Goal: Task Accomplishment & Management: Use online tool/utility

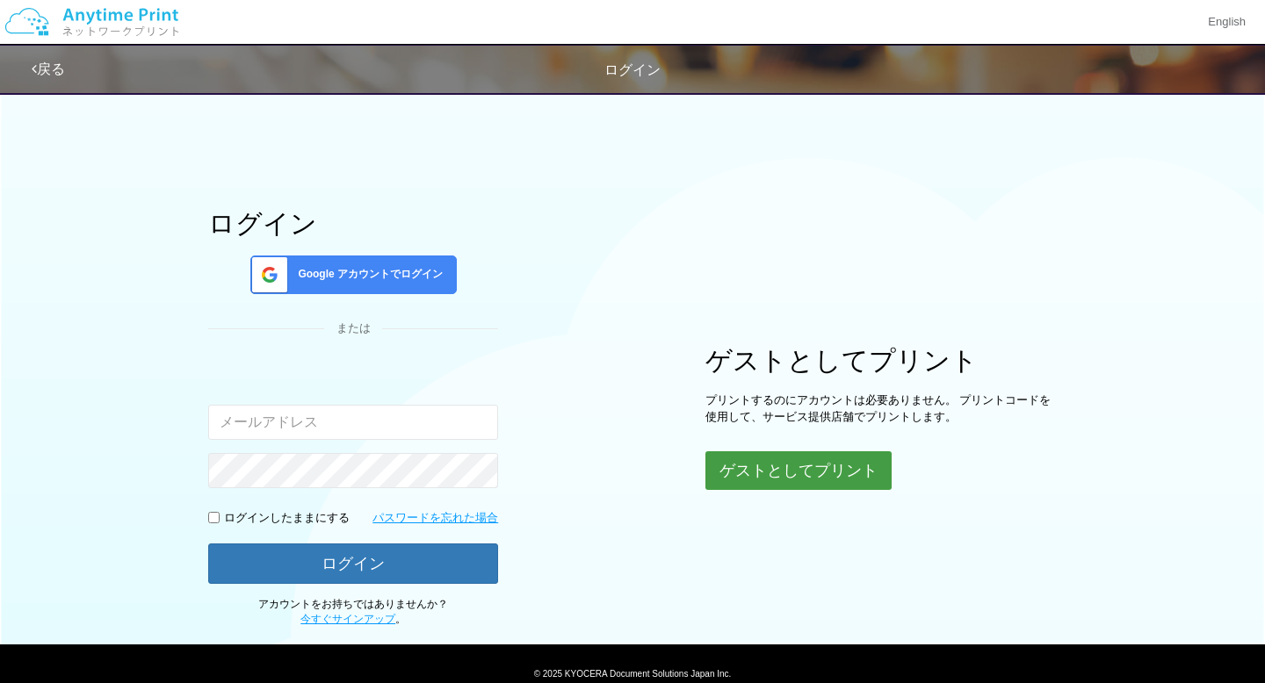
click at [790, 470] on button "ゲストとしてプリント" at bounding box center [798, 470] width 186 height 39
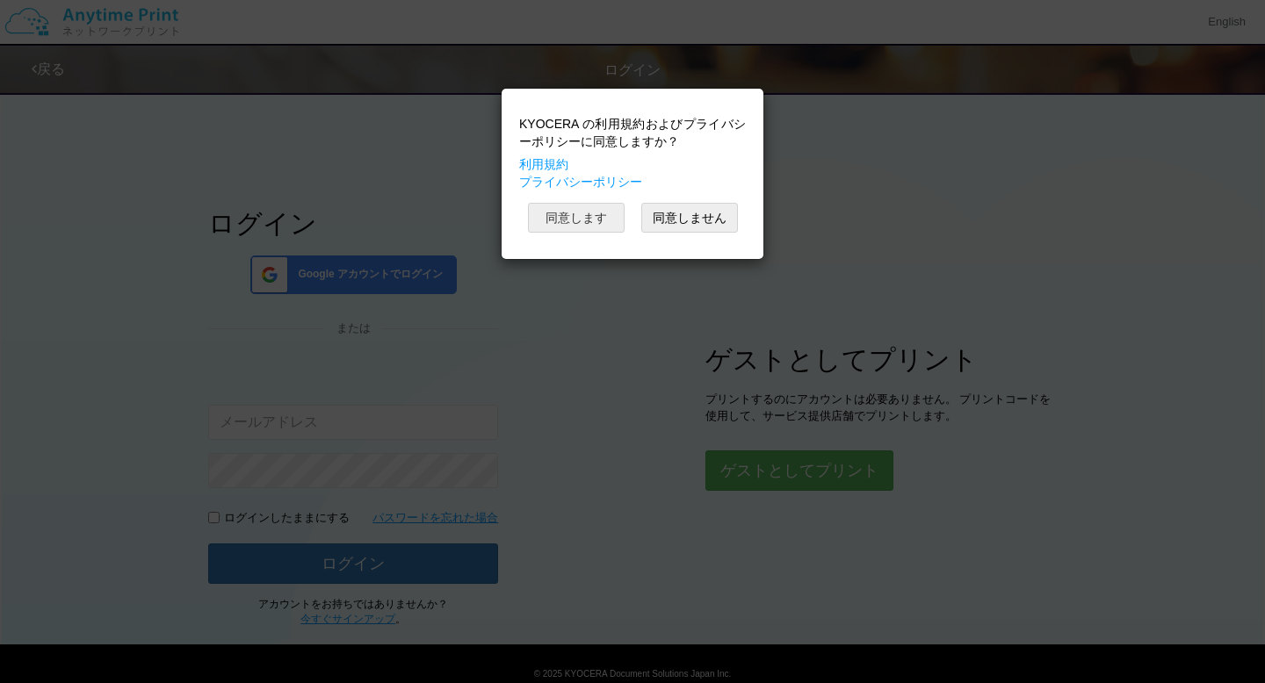
click at [596, 225] on button "同意します" at bounding box center [576, 218] width 97 height 30
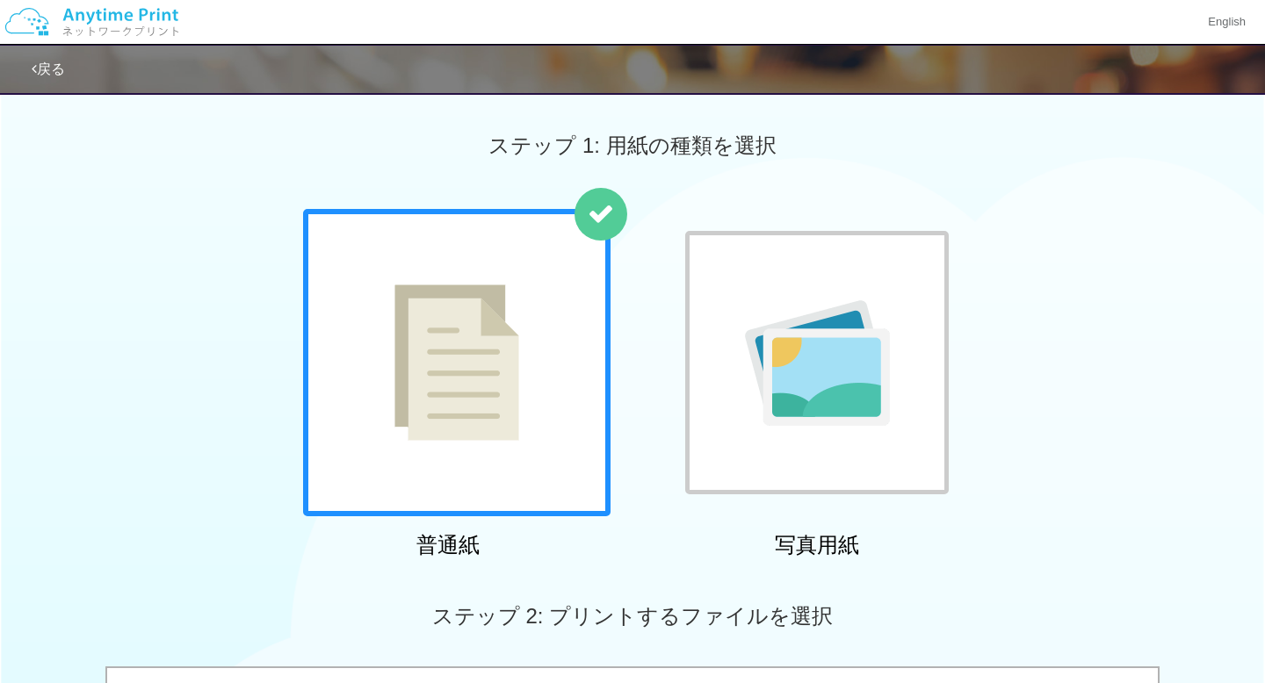
scroll to position [341, 0]
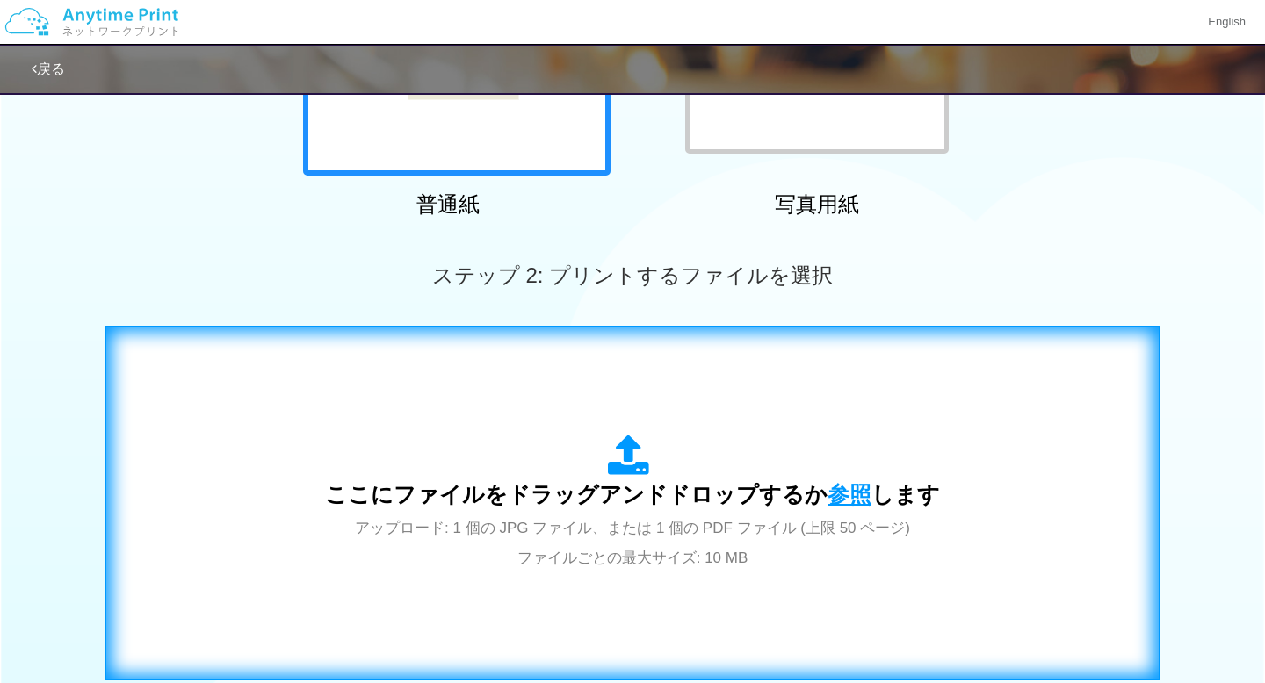
click at [847, 500] on span "参照" at bounding box center [849, 494] width 44 height 25
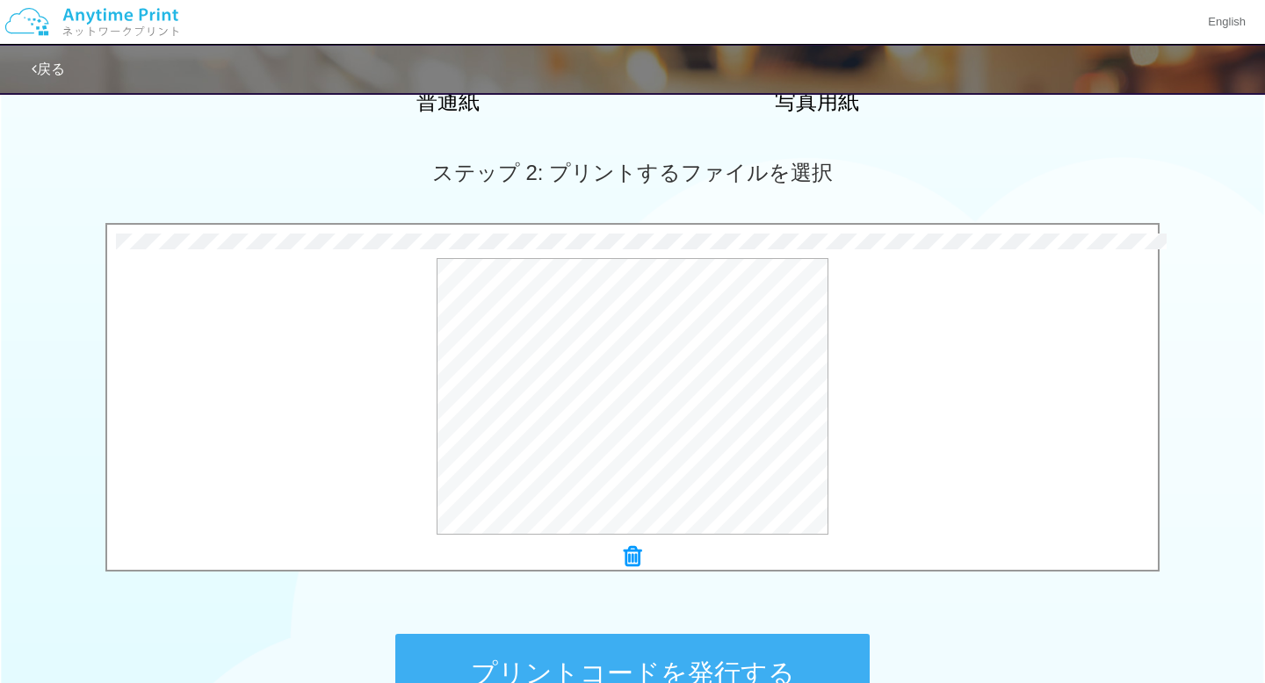
scroll to position [526, 0]
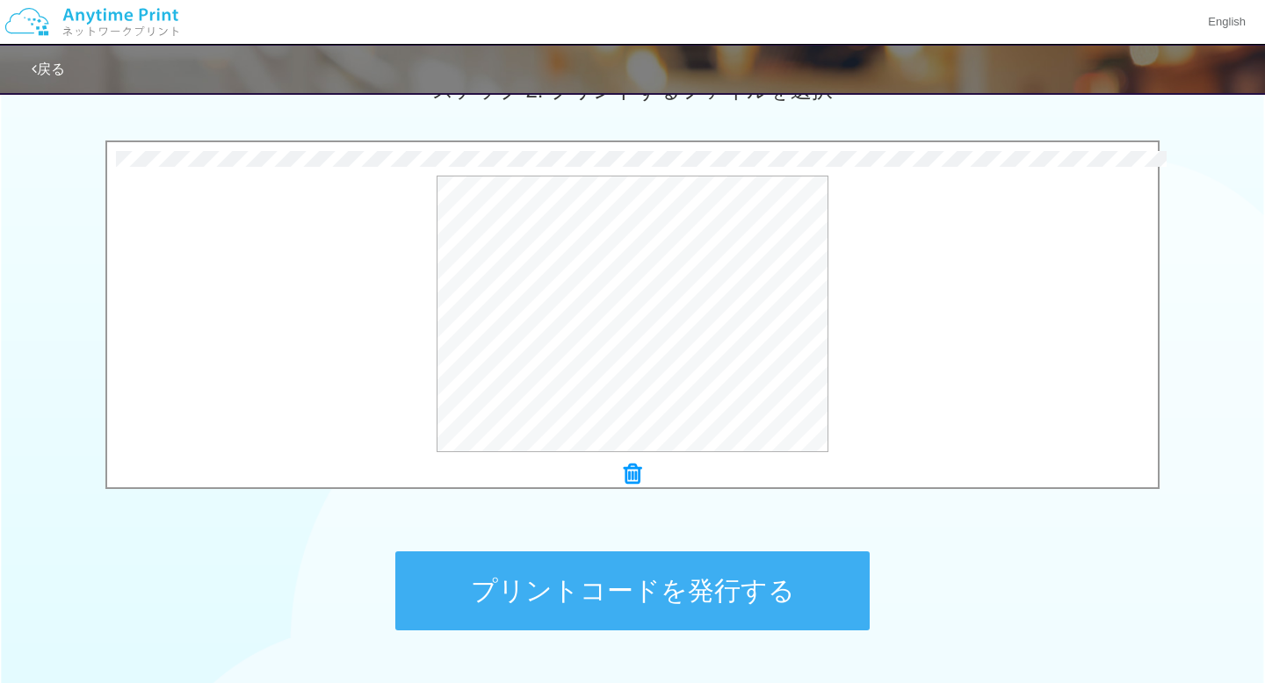
click at [666, 588] on button "プリントコードを発行する" at bounding box center [632, 591] width 474 height 79
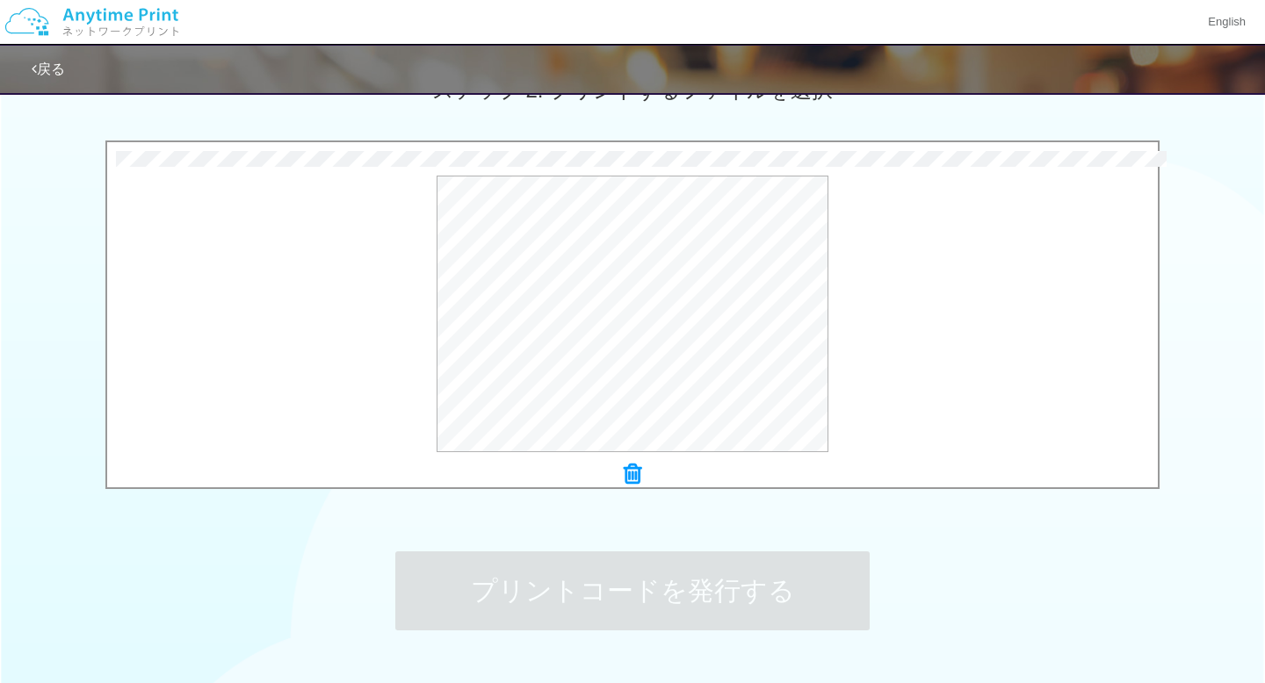
scroll to position [0, 0]
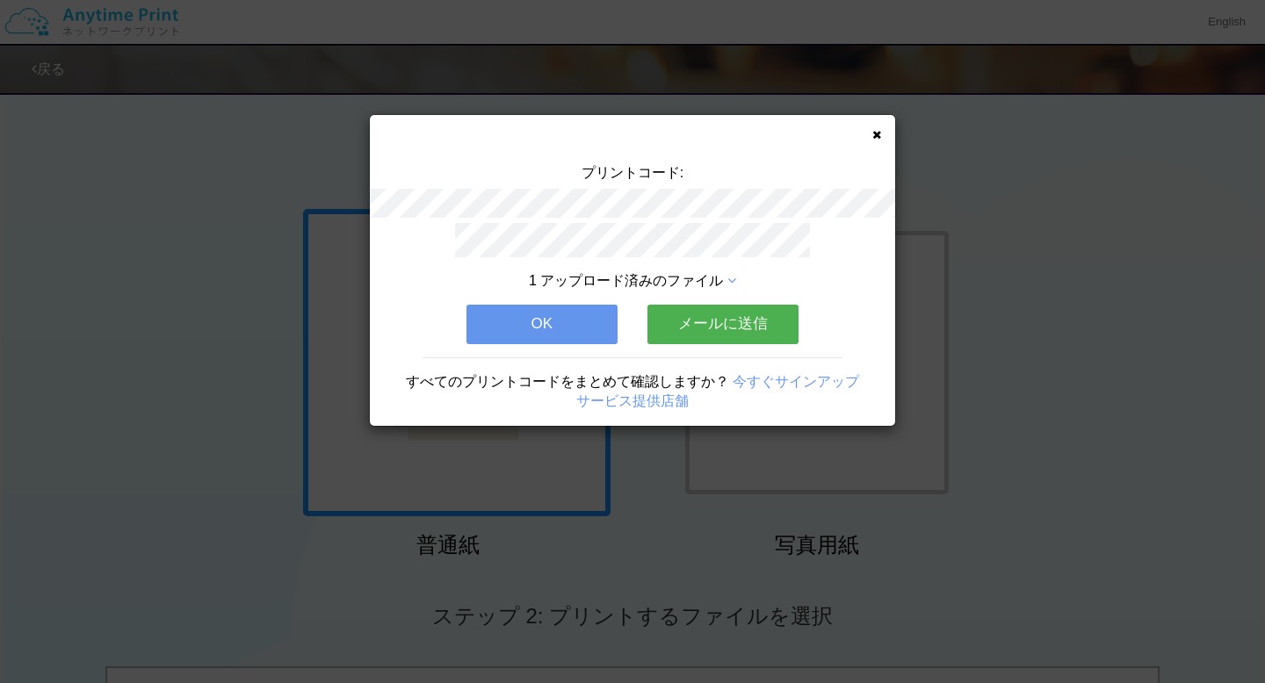
click at [489, 335] on button "OK" at bounding box center [541, 324] width 151 height 39
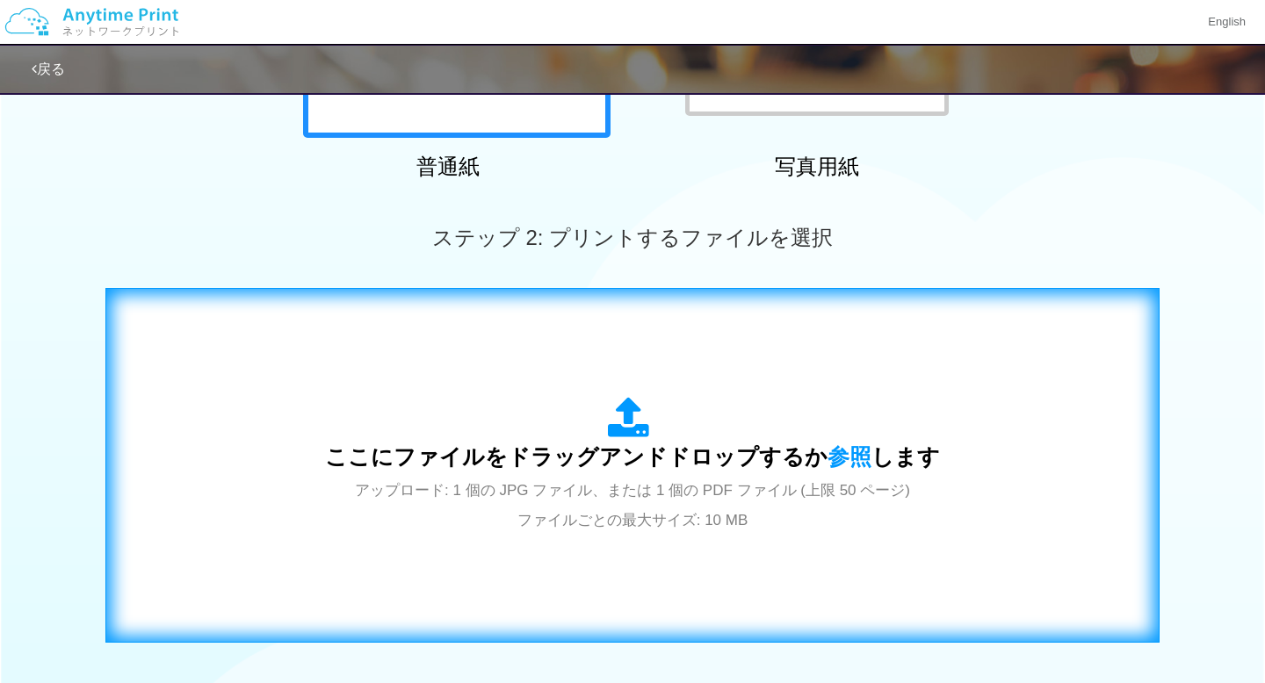
scroll to position [386, 0]
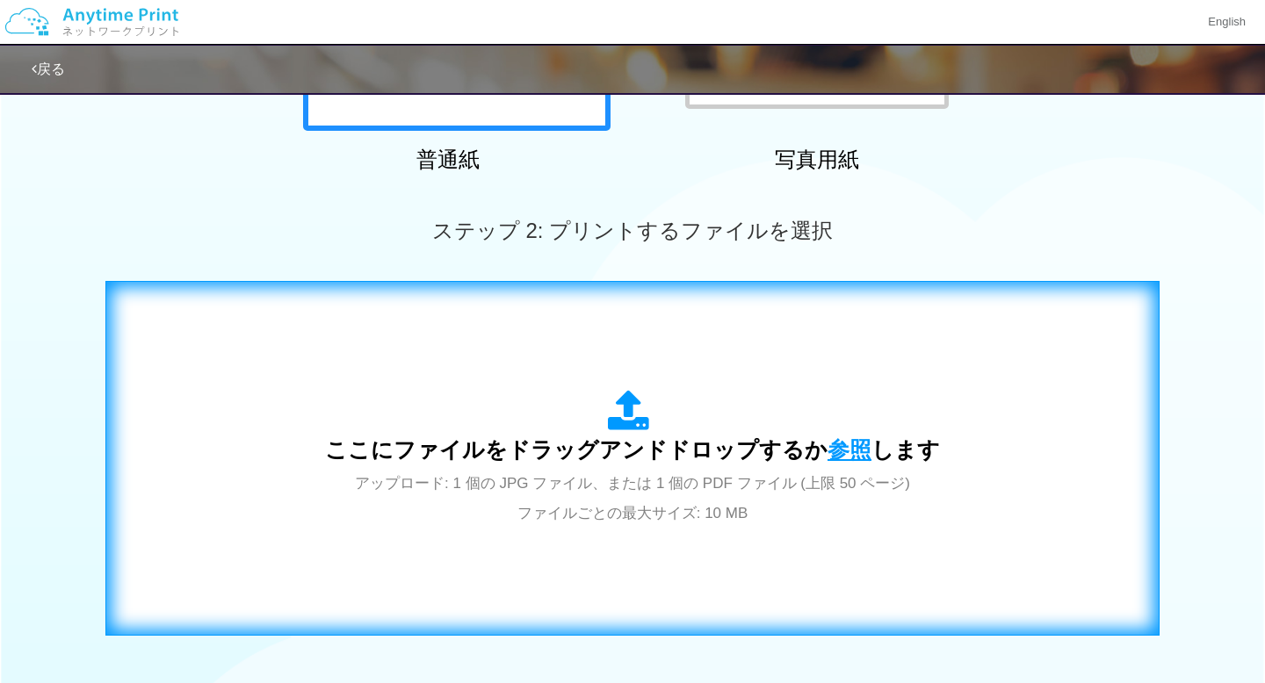
click at [844, 443] on span "参照" at bounding box center [849, 449] width 44 height 25
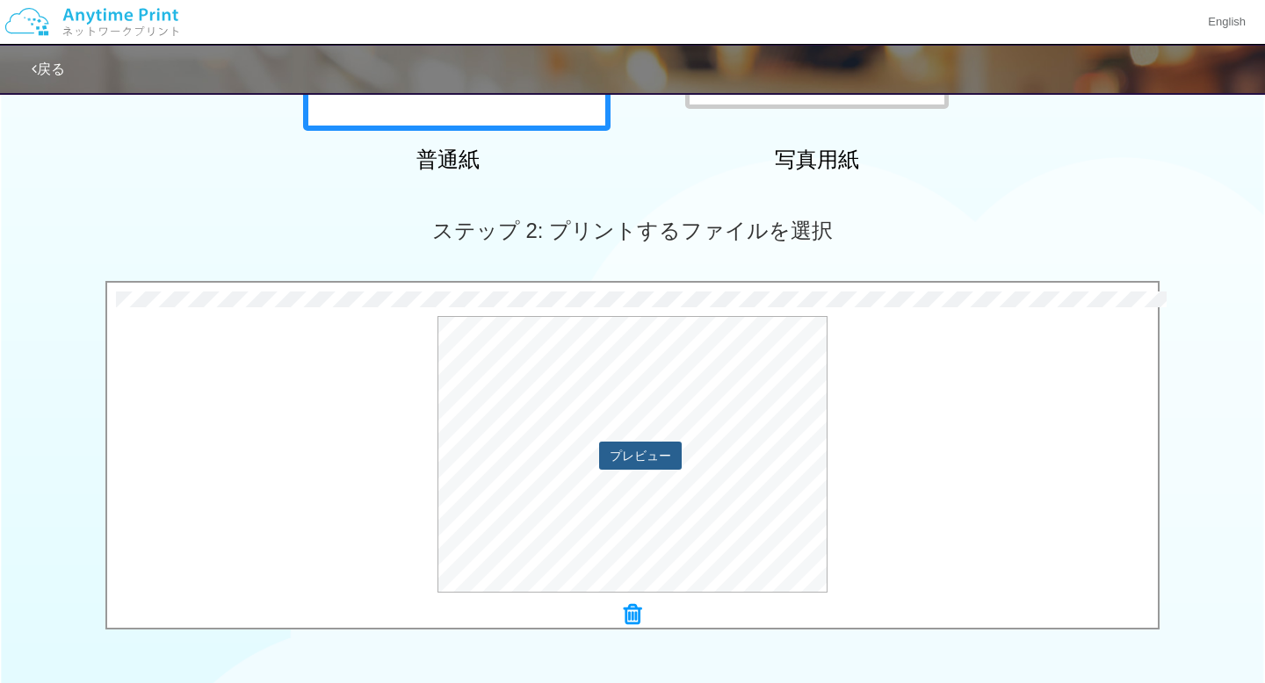
click at [611, 449] on button "プレビュー" at bounding box center [640, 456] width 83 height 28
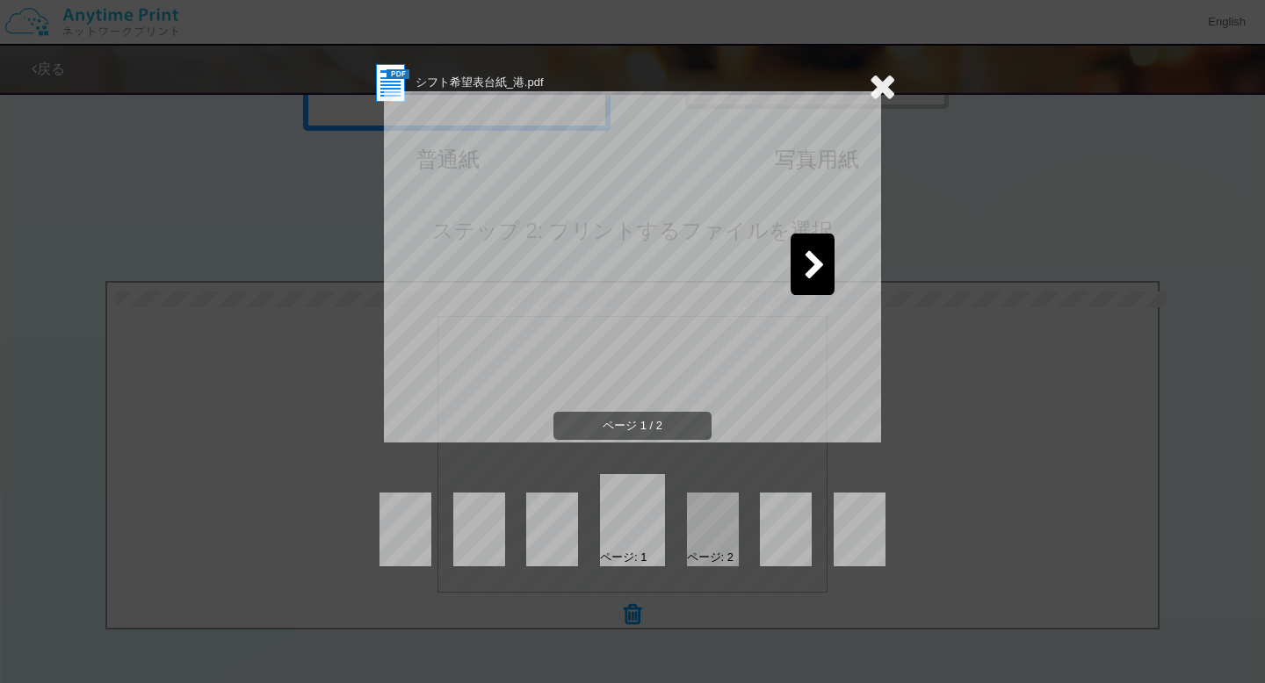
click at [815, 270] on icon at bounding box center [815, 266] width 22 height 31
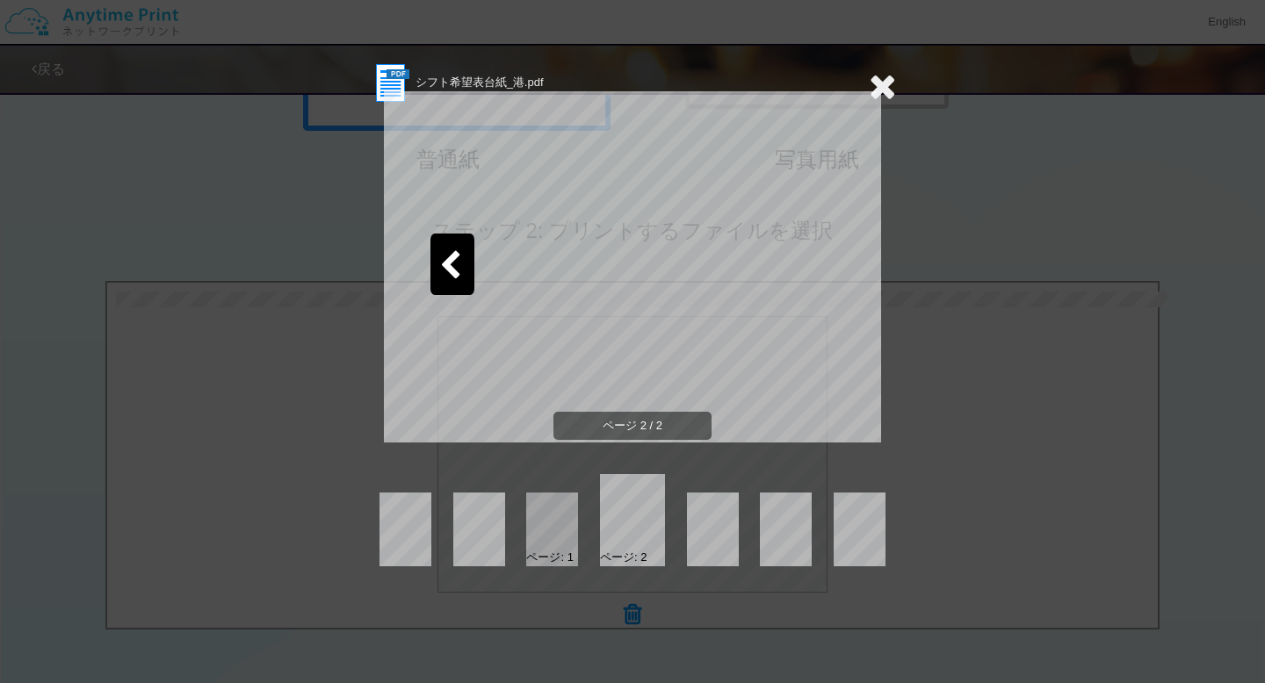
click at [877, 82] on icon at bounding box center [882, 86] width 27 height 35
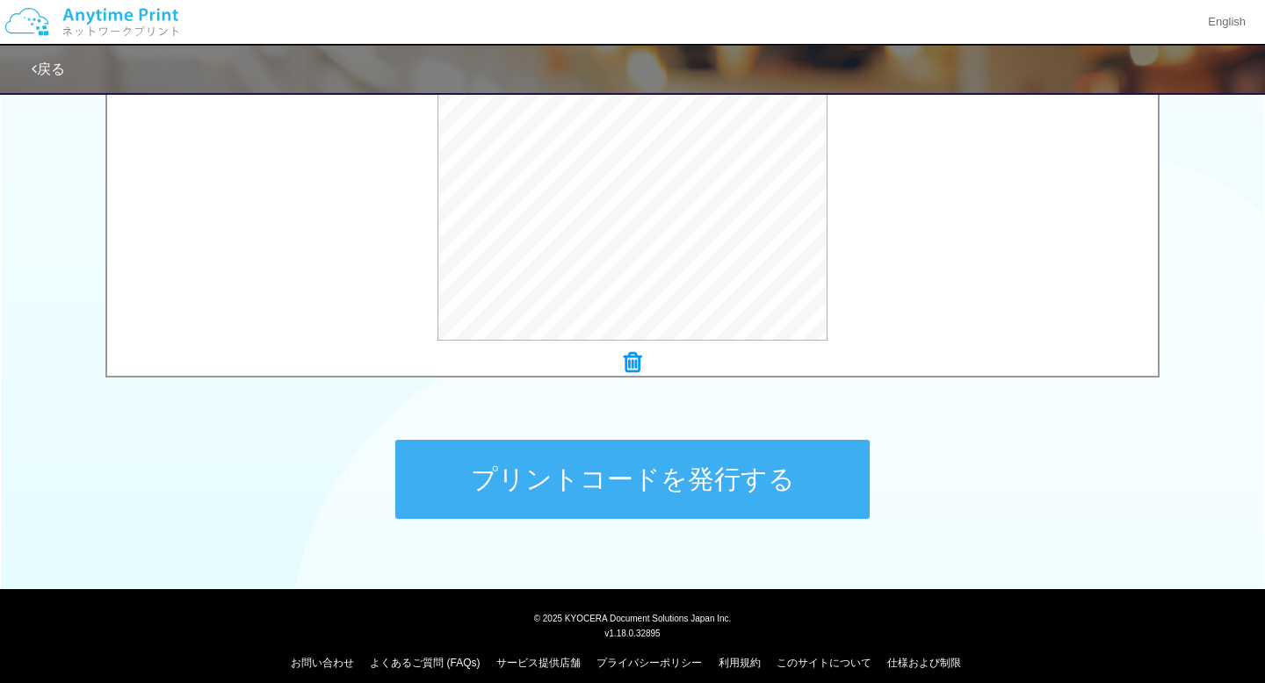
scroll to position [653, 0]
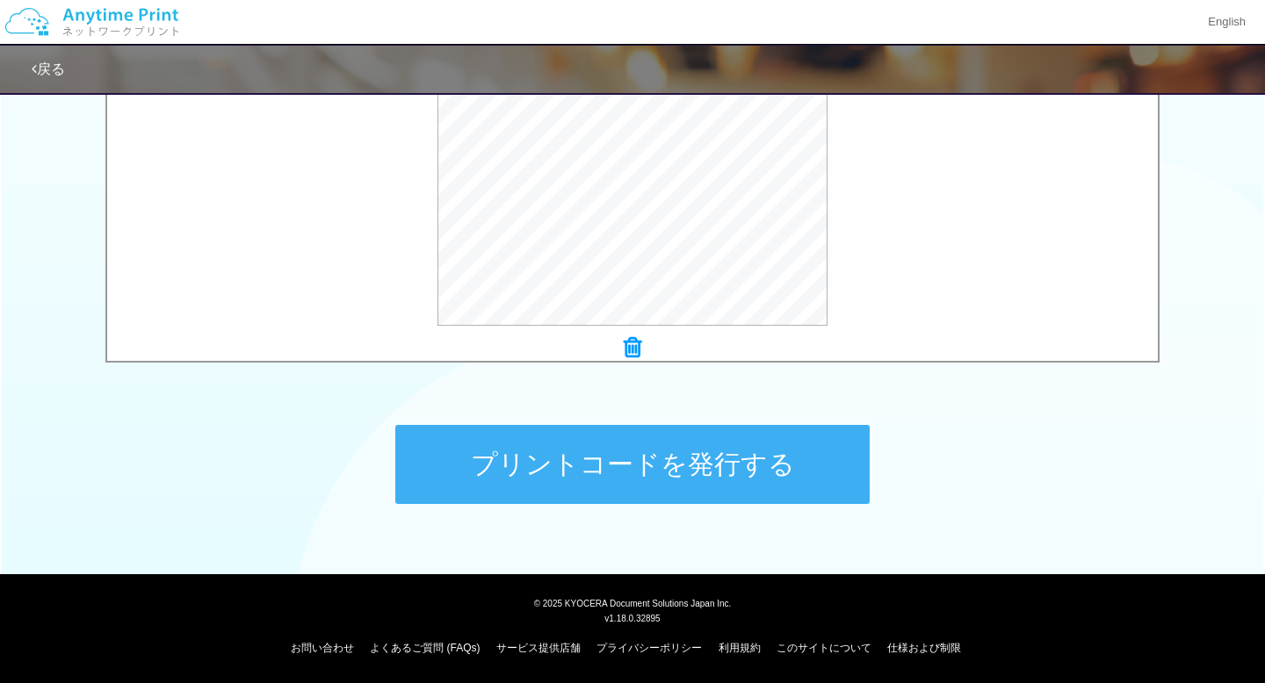
click at [693, 475] on button "プリントコードを発行する" at bounding box center [632, 464] width 474 height 79
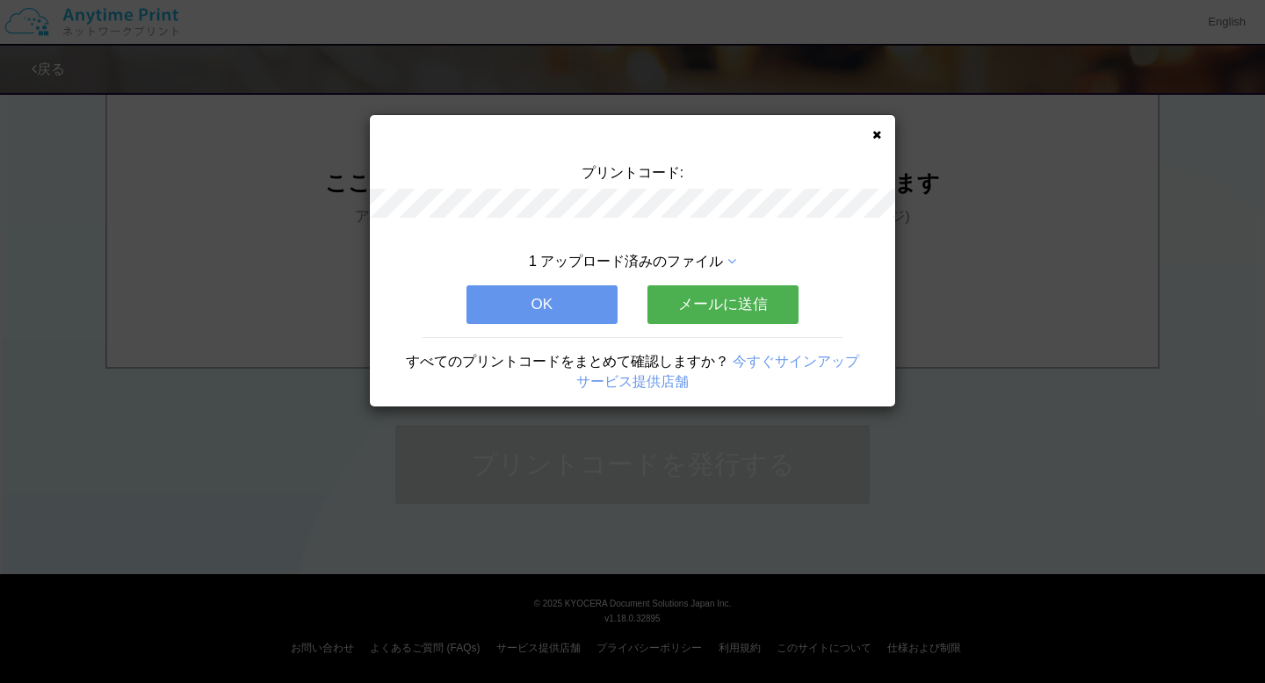
scroll to position [0, 0]
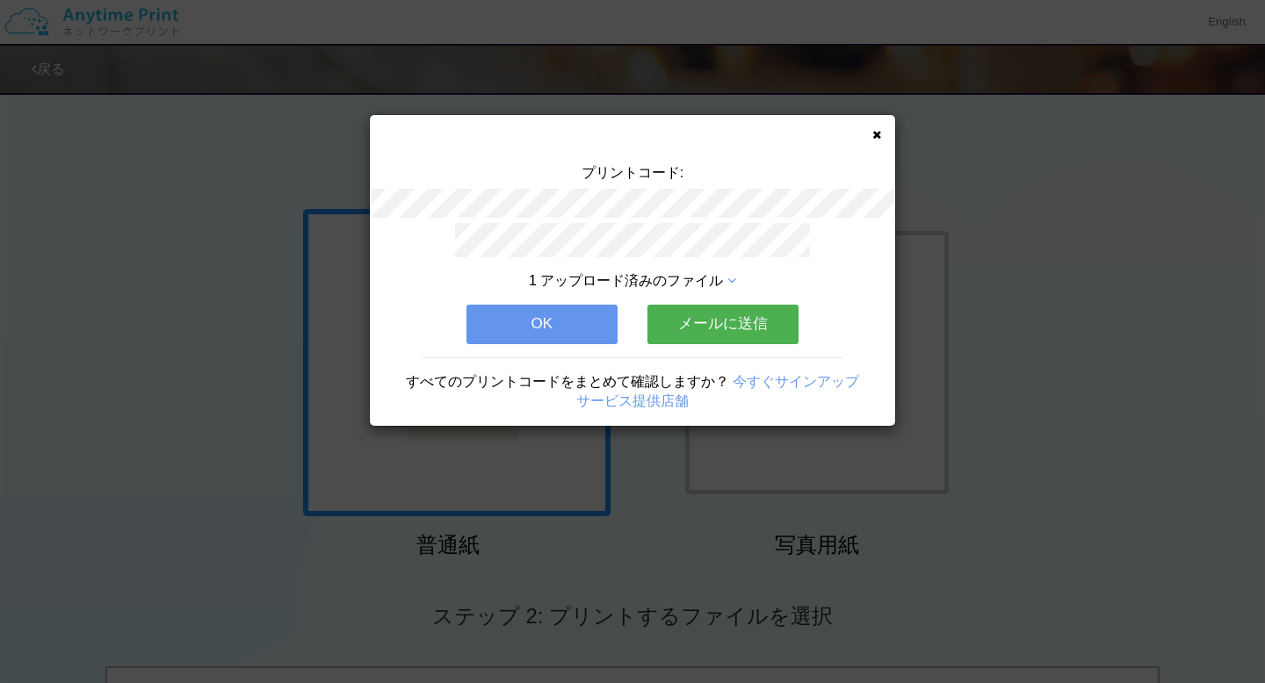
click at [877, 140] on icon at bounding box center [876, 134] width 9 height 11
